Goal: Task Accomplishment & Management: Manage account settings

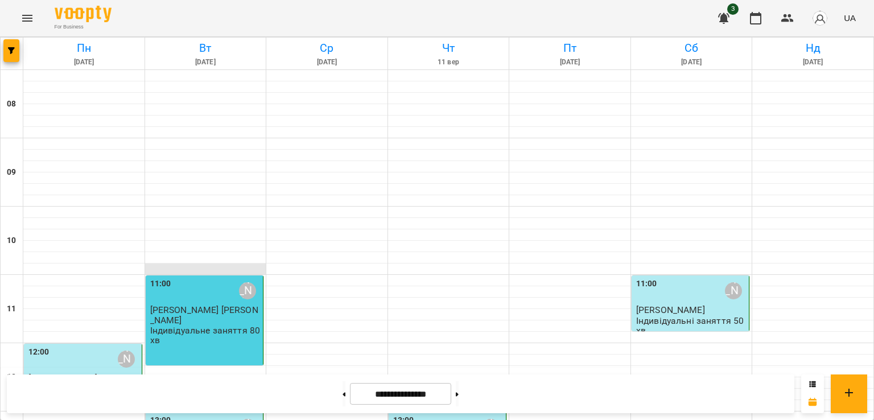
scroll to position [634, 0]
click at [458, 394] on button at bounding box center [457, 393] width 3 height 25
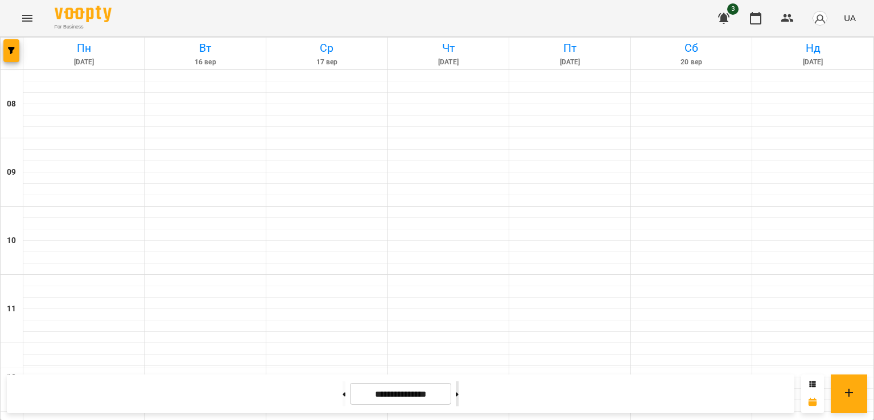
click at [458, 394] on button at bounding box center [457, 393] width 3 height 25
click at [343, 392] on icon at bounding box center [344, 394] width 3 height 4
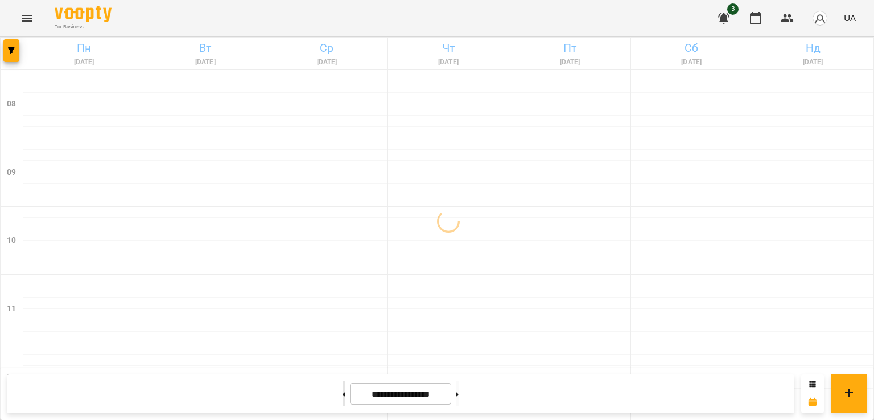
type input "**********"
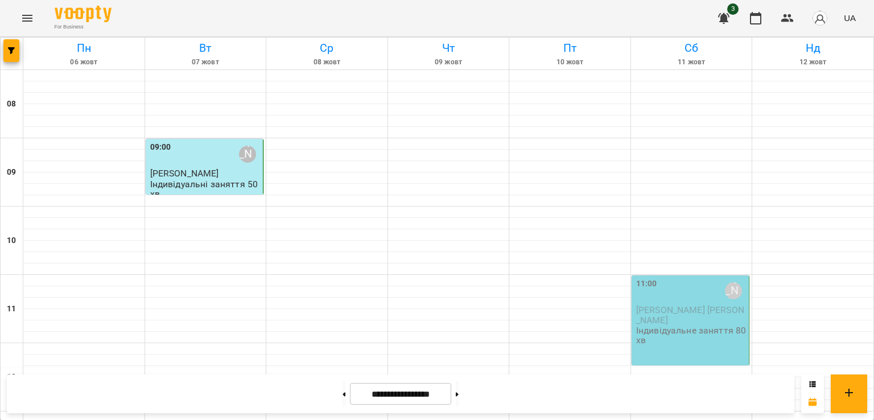
scroll to position [19, 0]
click at [657, 278] on div "11:00 [PERSON_NAME]" at bounding box center [691, 291] width 111 height 26
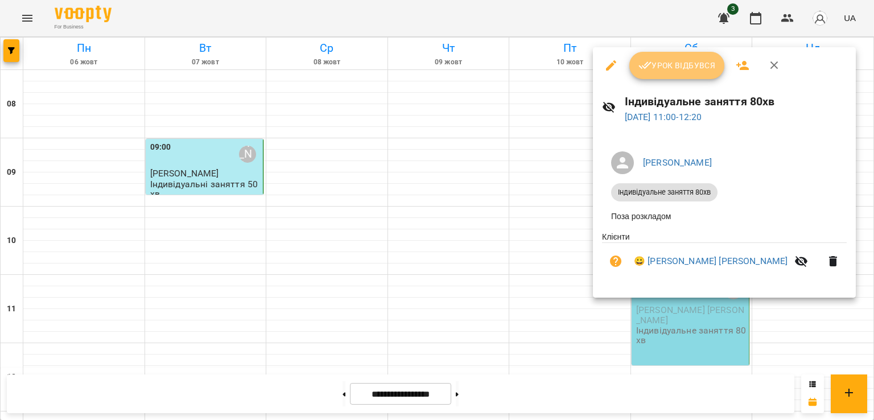
click at [672, 63] on span "Урок відбувся" at bounding box center [676, 66] width 77 height 14
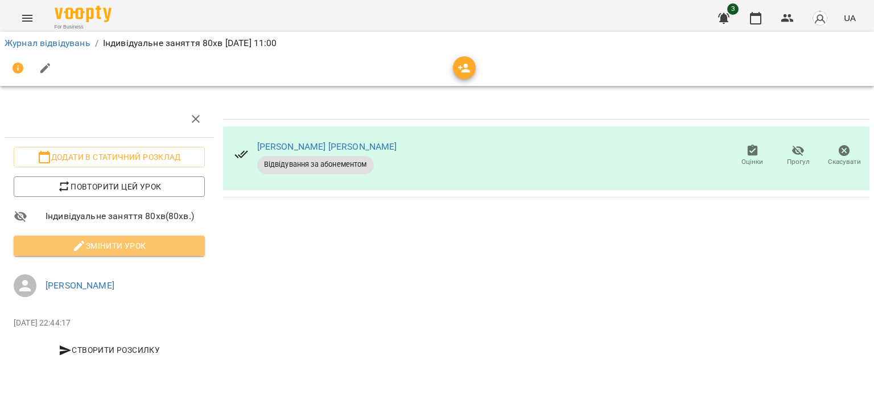
click at [82, 239] on icon "button" at bounding box center [79, 246] width 14 height 14
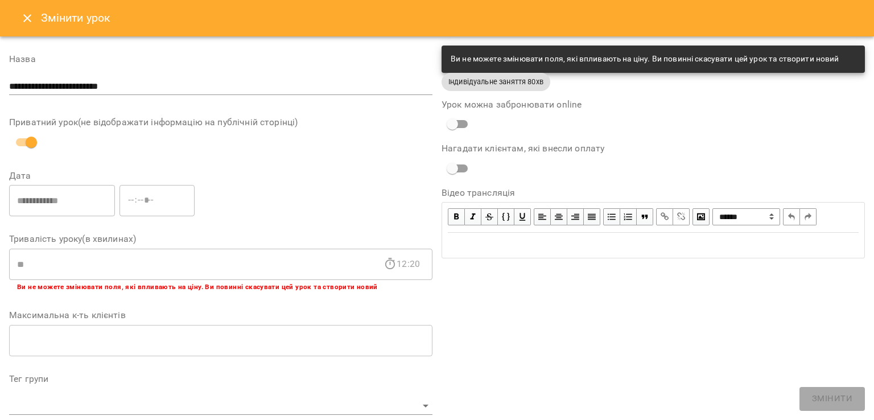
scroll to position [337, 0]
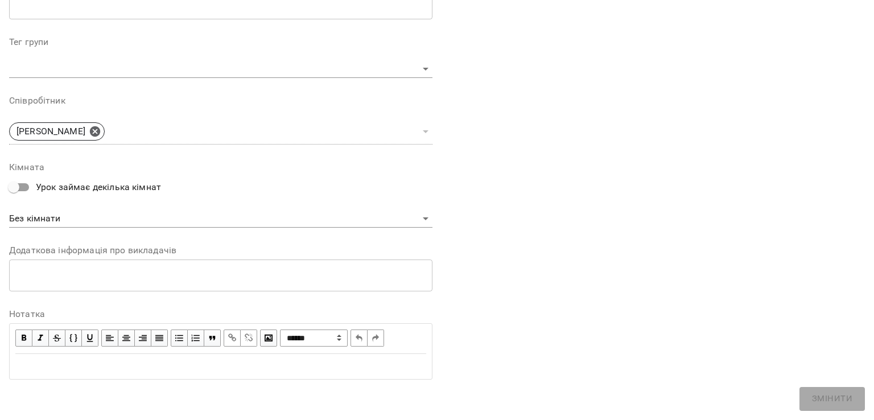
click at [123, 354] on div at bounding box center [221, 366] width 422 height 25
click at [116, 363] on div "Edit text" at bounding box center [220, 366] width 411 height 14
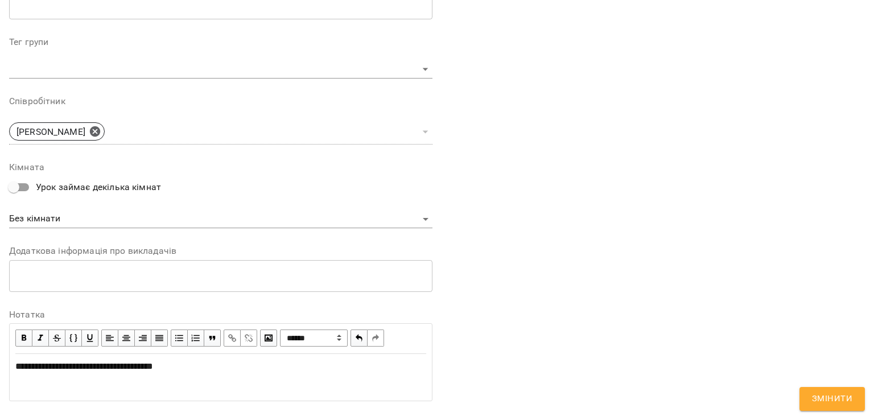
click at [153, 369] on span "**********" at bounding box center [84, 366] width 138 height 9
drag, startPoint x: 57, startPoint y: 392, endPoint x: 36, endPoint y: 376, distance: 26.8
click at [36, 376] on div "**********" at bounding box center [220, 387] width 411 height 57
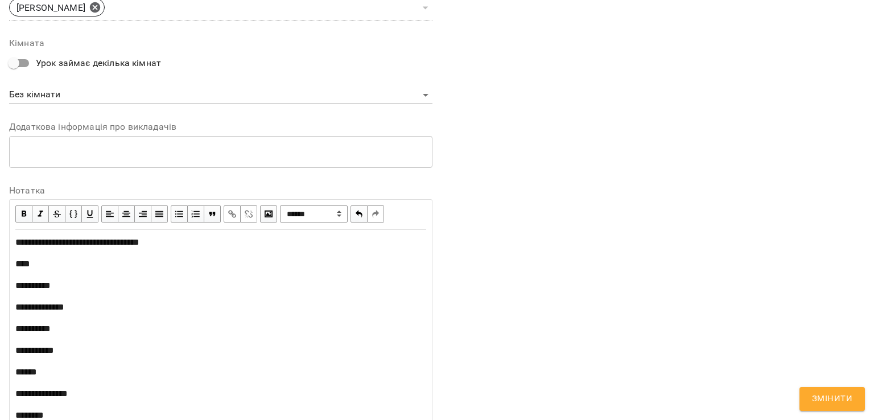
scroll to position [578, 0]
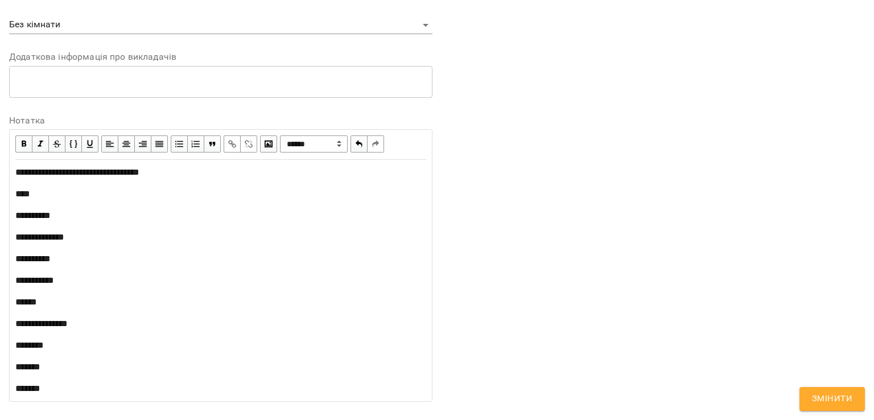
click at [833, 400] on span "Змінити" at bounding box center [832, 398] width 40 height 15
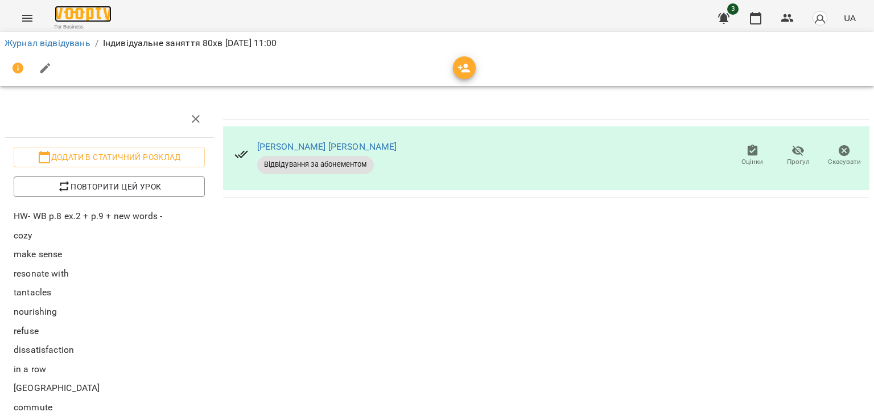
click at [102, 19] on img at bounding box center [83, 14] width 57 height 16
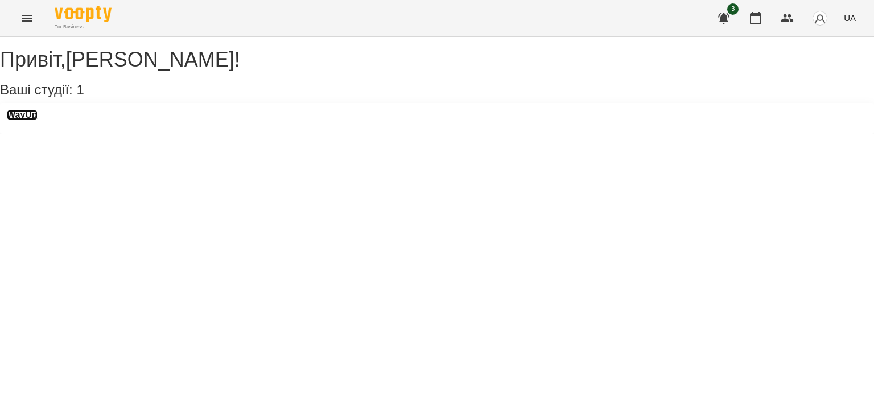
click at [27, 120] on h3 "WayUp" at bounding box center [22, 115] width 31 height 10
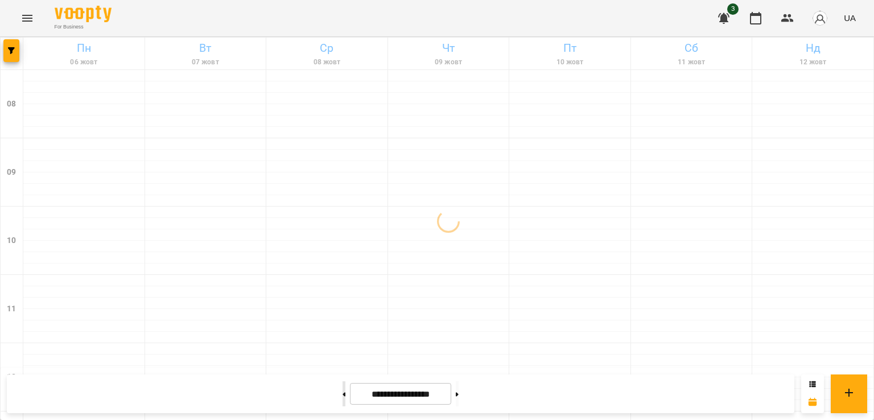
click at [342, 394] on button at bounding box center [343, 393] width 3 height 25
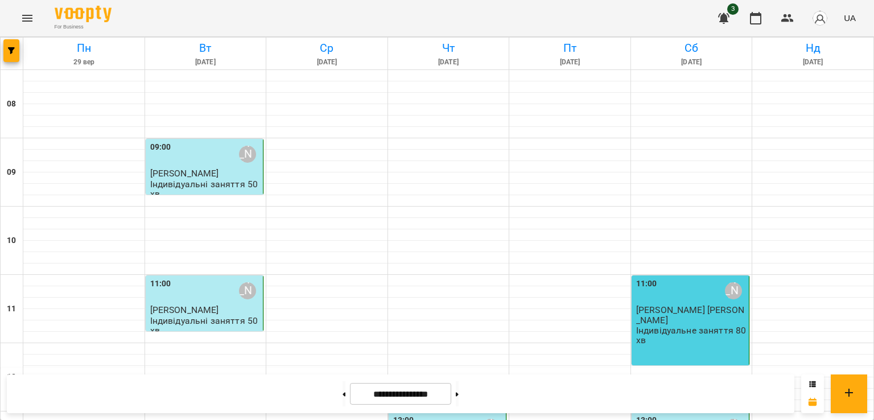
scroll to position [2, 0]
click at [458, 390] on button at bounding box center [457, 393] width 3 height 25
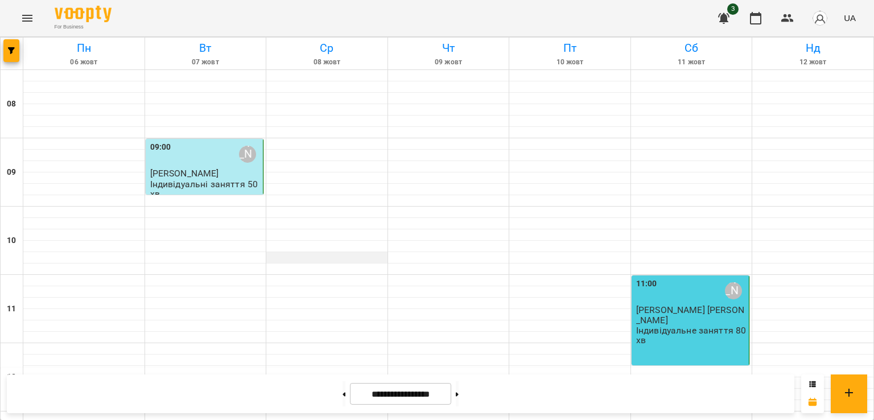
scroll to position [136, 0]
click at [458, 399] on button at bounding box center [457, 393] width 3 height 25
type input "**********"
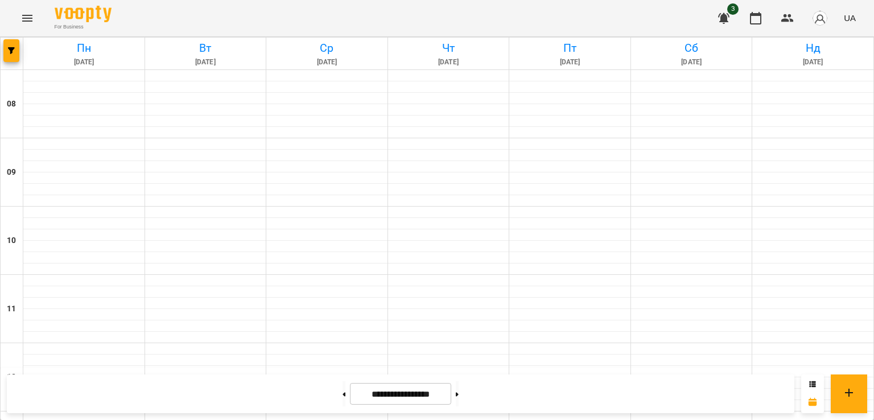
scroll to position [657, 0]
